Goal: Task Accomplishment & Management: Use online tool/utility

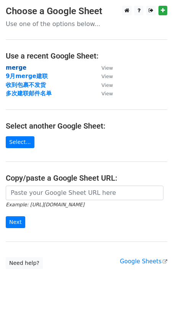
click at [17, 66] on strong "merge" at bounding box center [16, 67] width 21 height 7
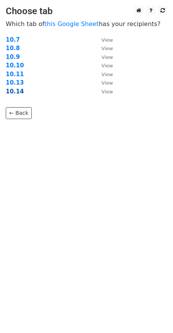
click at [11, 90] on strong "10.14" at bounding box center [15, 91] width 18 height 7
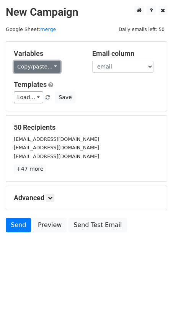
click at [36, 65] on link "Copy/paste..." at bounding box center [37, 67] width 47 height 12
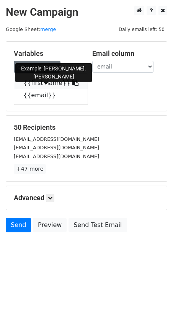
click at [37, 82] on link "{{first name}}" at bounding box center [50, 83] width 73 height 12
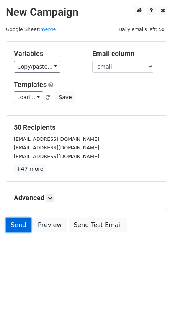
click at [17, 225] on link "Send" at bounding box center [18, 225] width 25 height 15
